Goal: Information Seeking & Learning: Check status

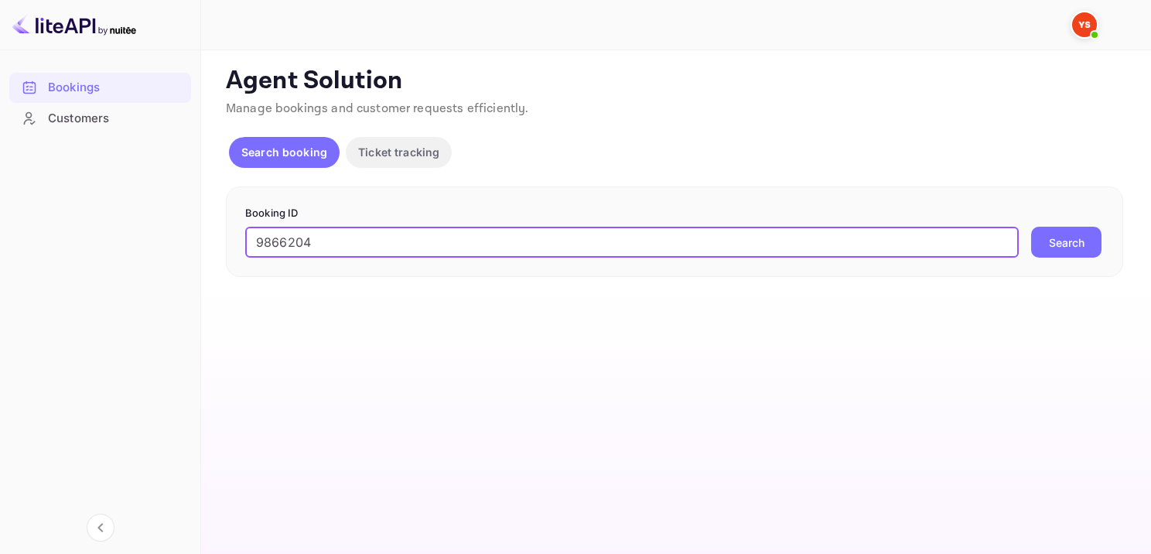
type input "9866204"
click at [1067, 241] on button "Search" at bounding box center [1066, 242] width 70 height 31
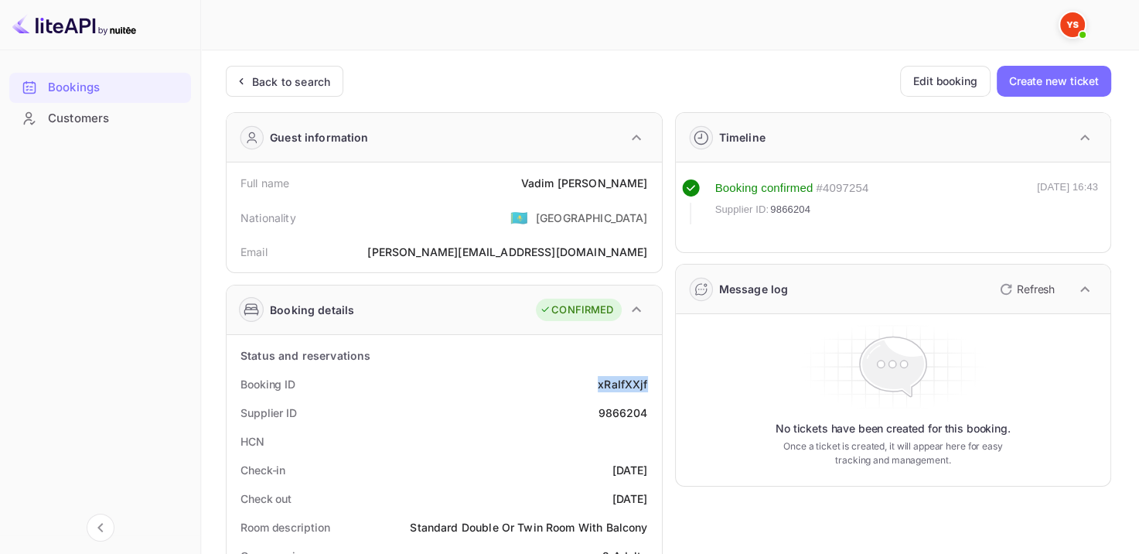
drag, startPoint x: 612, startPoint y: 387, endPoint x: 656, endPoint y: 387, distance: 44.1
copy div "xRaIfXXjf"
drag, startPoint x: 563, startPoint y: 176, endPoint x: 647, endPoint y: 181, distance: 83.7
click at [647, 181] on div "Full name [PERSON_NAME]" at bounding box center [444, 183] width 423 height 29
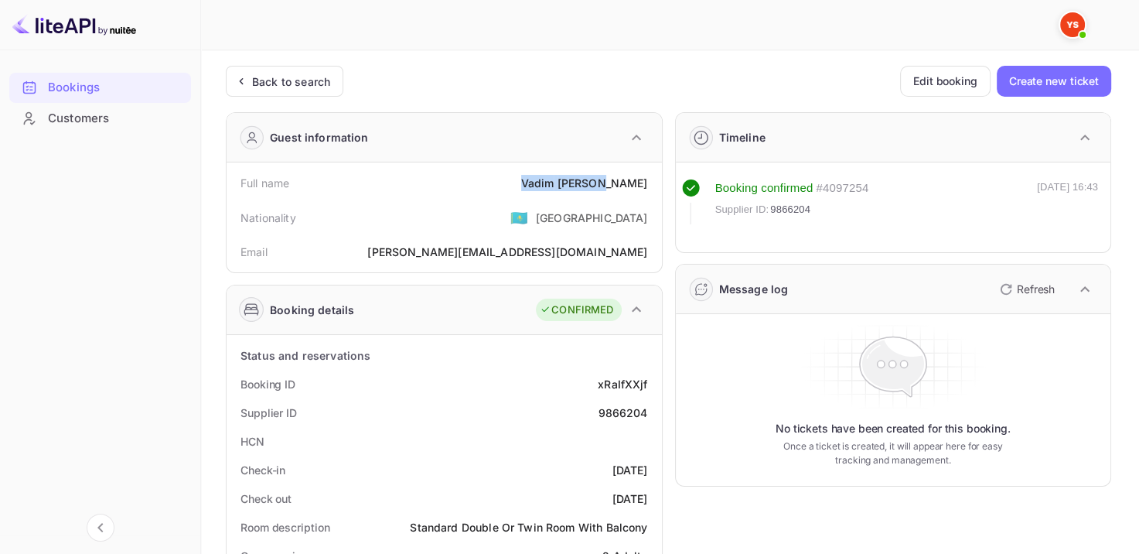
copy div "[PERSON_NAME]"
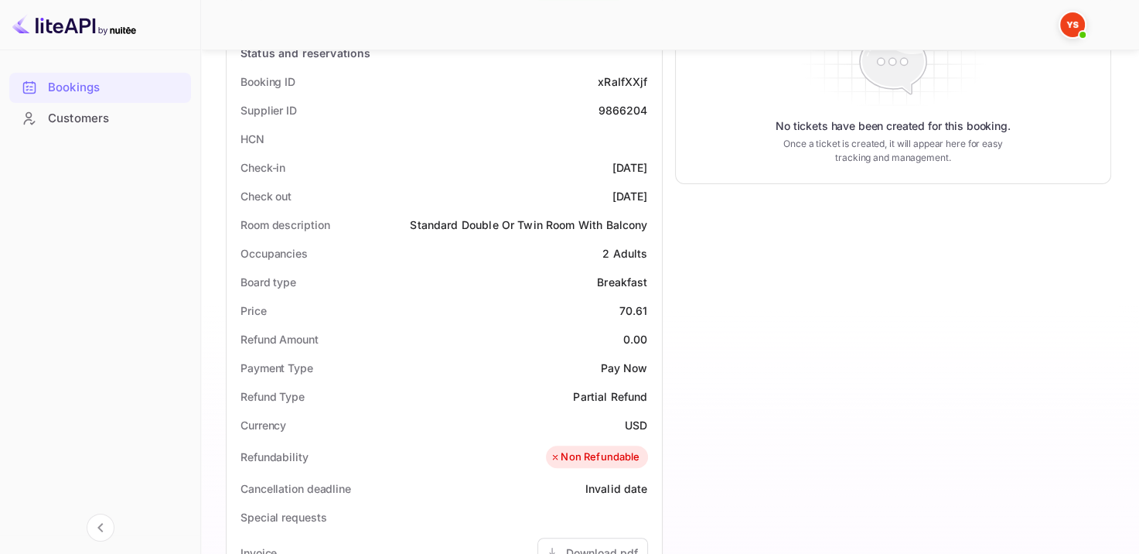
scroll to position [387, 0]
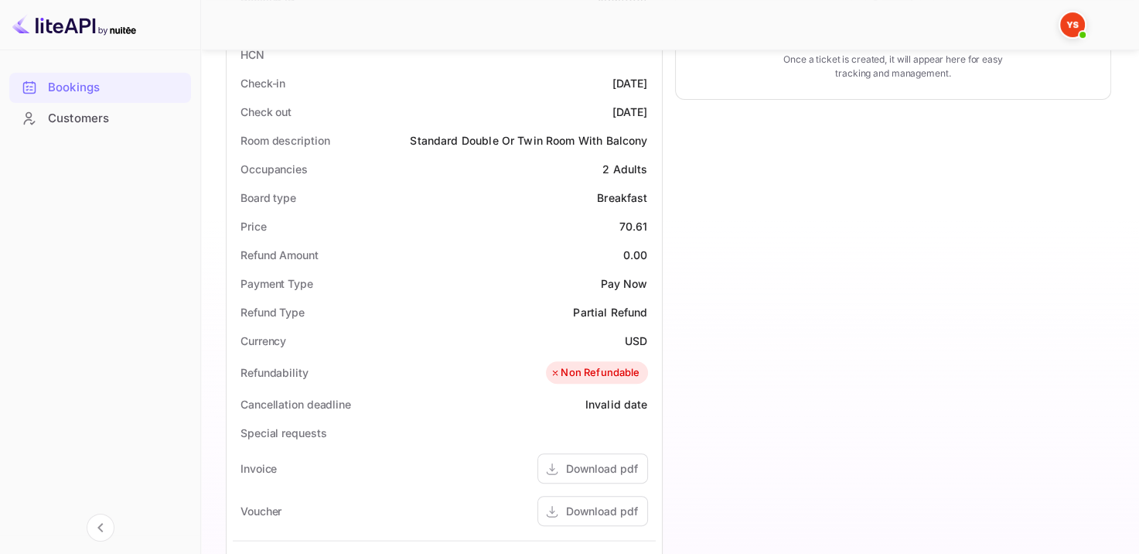
click at [617, 210] on div "Board type Breakfast" at bounding box center [444, 197] width 423 height 29
drag, startPoint x: 609, startPoint y: 219, endPoint x: 634, endPoint y: 226, distance: 25.7
click at [625, 226] on div "Price 70.61" at bounding box center [444, 226] width 423 height 29
click at [647, 225] on div "Price 70.61" at bounding box center [444, 226] width 423 height 29
click at [610, 220] on div "Price 70.61" at bounding box center [444, 226] width 423 height 29
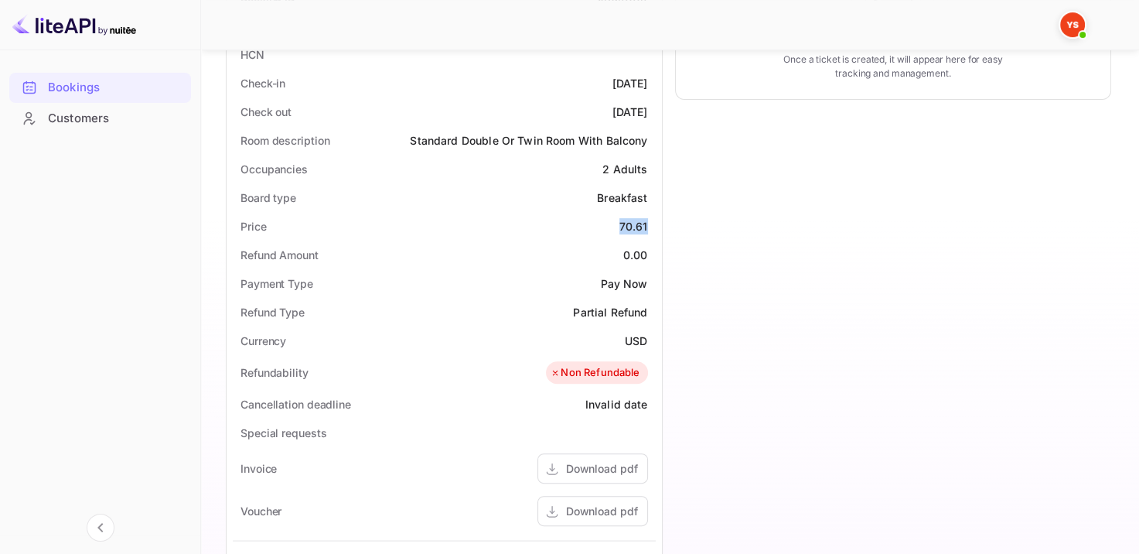
drag, startPoint x: 625, startPoint y: 227, endPoint x: 653, endPoint y: 227, distance: 27.9
click at [653, 227] on div "Price 70.61" at bounding box center [444, 226] width 423 height 29
copy div "70.61"
